Goal: Use online tool/utility

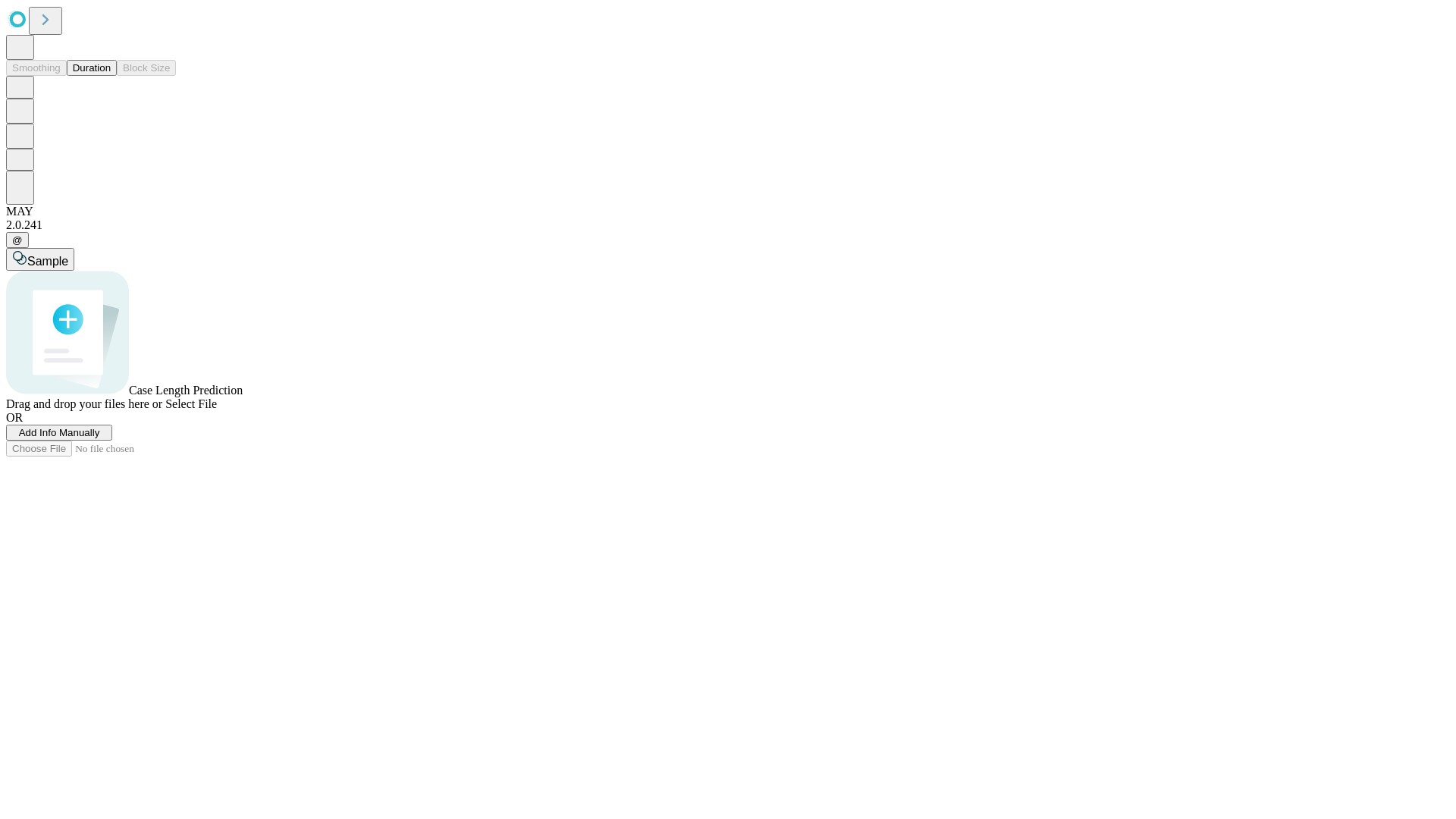
click at [110, 75] on button "Duration" at bounding box center [92, 68] width 50 height 15
click at [217, 410] on span "Select File" at bounding box center [191, 403] width 51 height 13
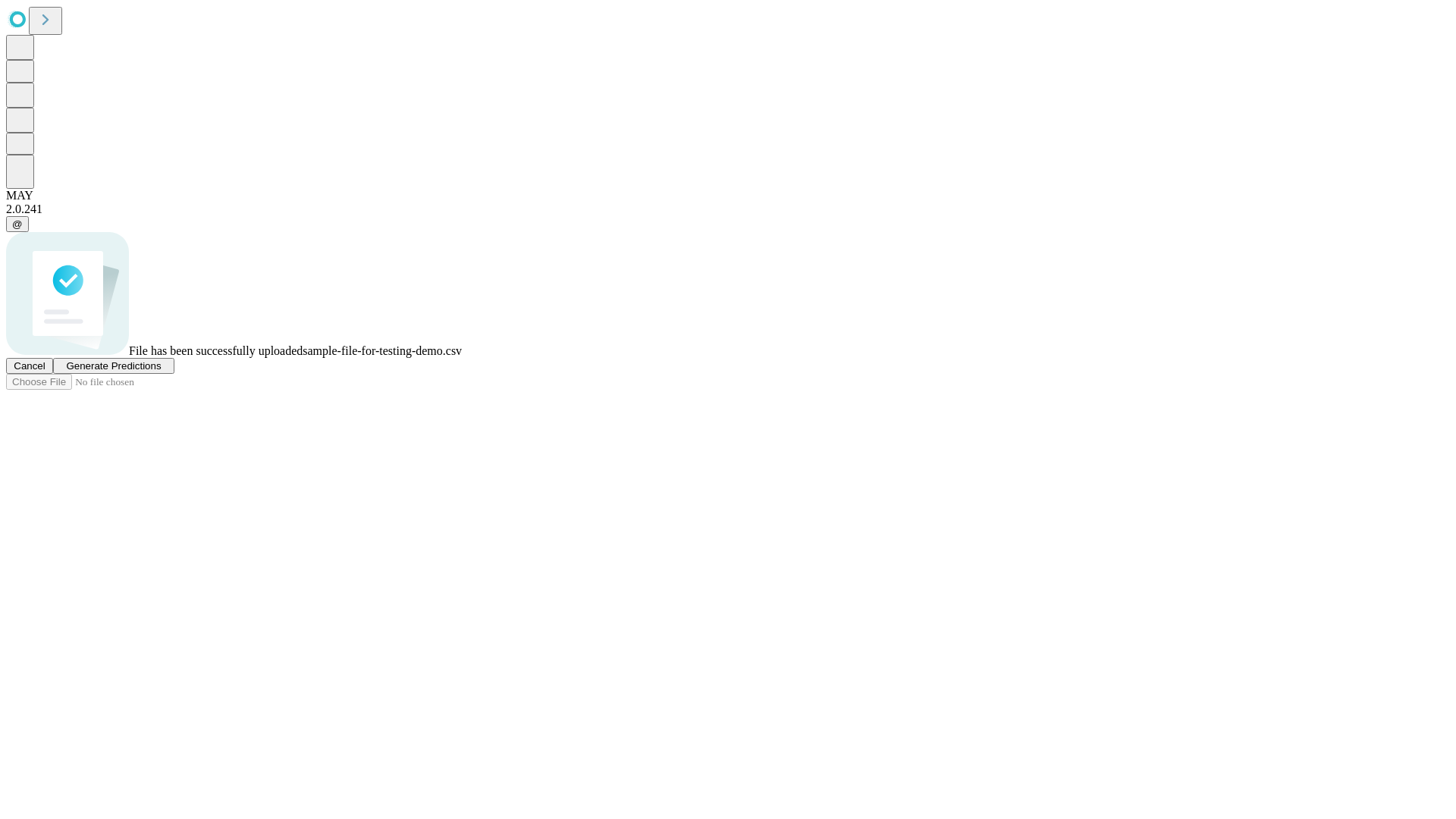
click at [161, 371] on span "Generate Predictions" at bounding box center [113, 366] width 95 height 12
